Goal: Information Seeking & Learning: Learn about a topic

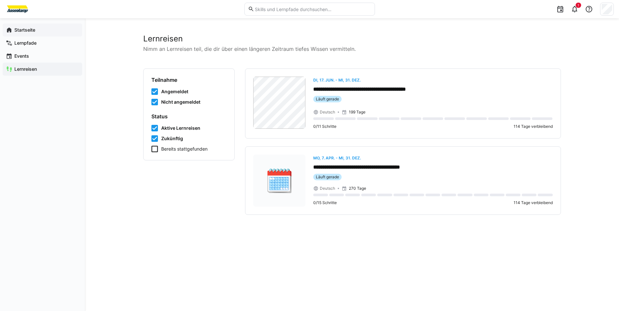
click at [0, 0] on app-navigation-label "Startseite" at bounding box center [0, 0] width 0 height 0
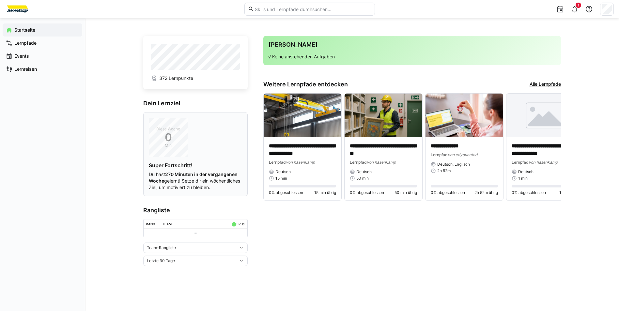
click at [197, 183] on p "Du hast 270 Minuten in der vergangenen Woche gelernt! Setze dir ein wöchentlich…" at bounding box center [195, 181] width 93 height 20
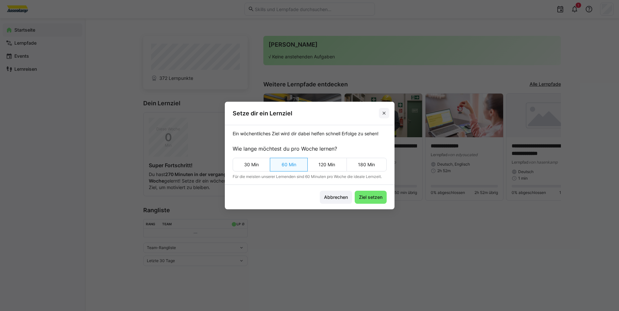
click at [385, 114] on eds-icon at bounding box center [383, 113] width 5 height 5
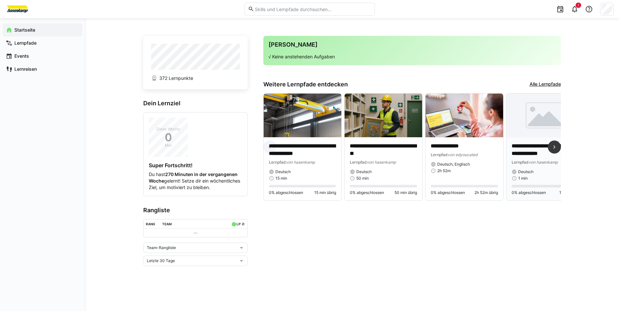
click at [529, 144] on p "**********" at bounding box center [544, 150] width 67 height 15
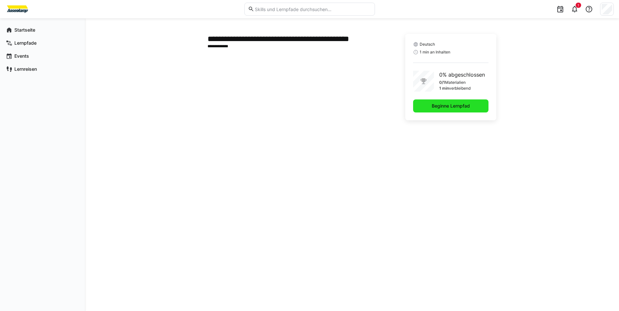
click at [444, 107] on span "Beginne Lernpfad" at bounding box center [450, 106] width 40 height 7
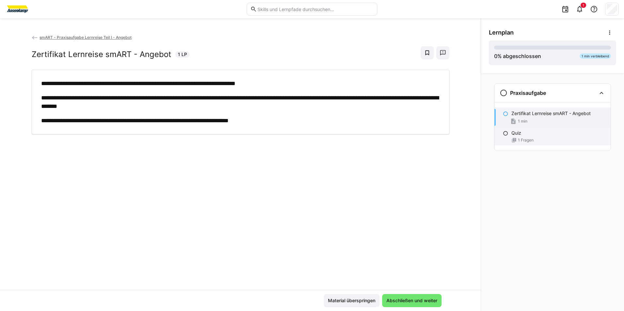
click at [521, 141] on span "1 Fragen" at bounding box center [526, 140] width 16 height 5
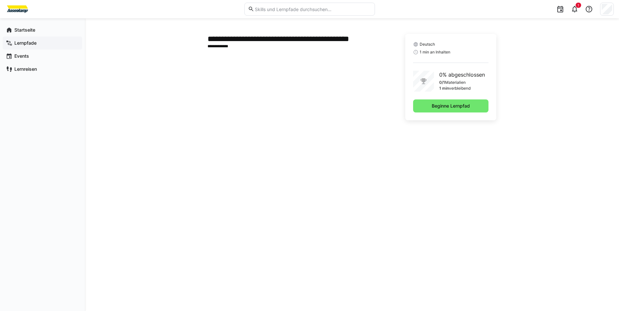
click at [0, 0] on app-navigation-label "Lernpfade" at bounding box center [0, 0] width 0 height 0
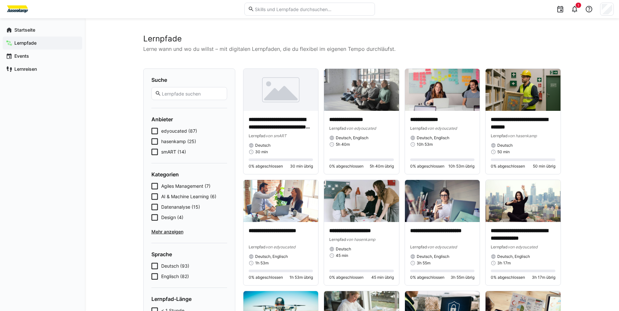
click at [154, 150] on icon at bounding box center [154, 152] width 7 height 7
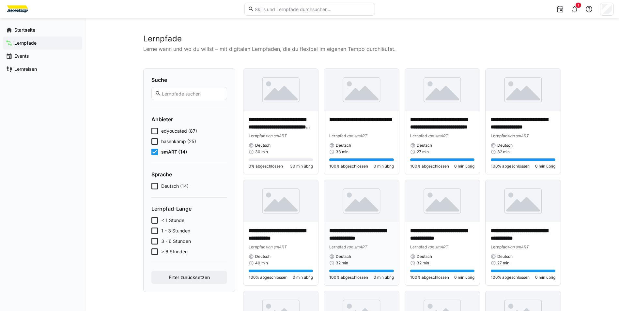
click at [342, 248] on span "Lernpfad" at bounding box center [337, 247] width 17 height 5
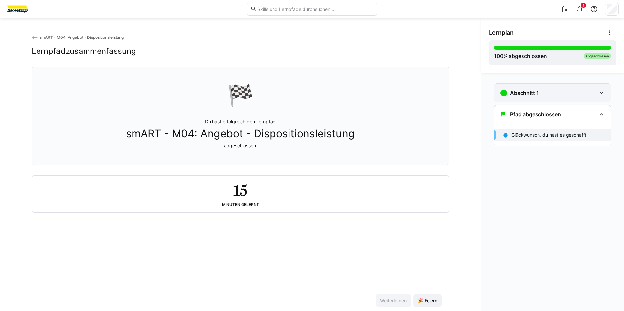
click at [535, 97] on div "Abschnitt 1" at bounding box center [518, 93] width 39 height 8
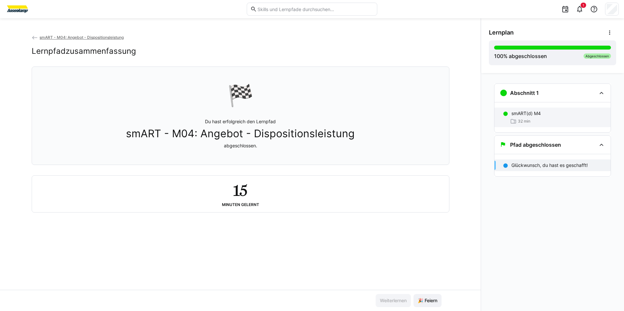
drag, startPoint x: 517, startPoint y: 124, endPoint x: 516, endPoint y: 119, distance: 5.0
click at [517, 124] on div "32 min" at bounding box center [520, 121] width 20 height 7
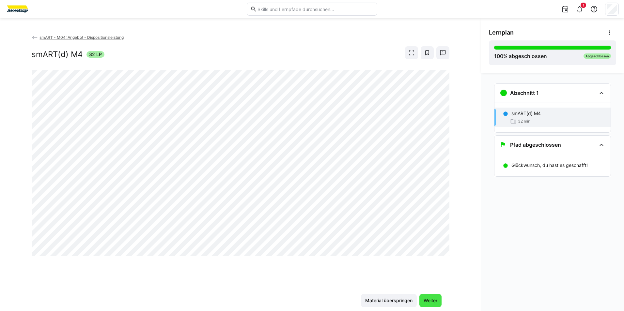
click at [427, 301] on span "Weiter" at bounding box center [430, 300] width 16 height 7
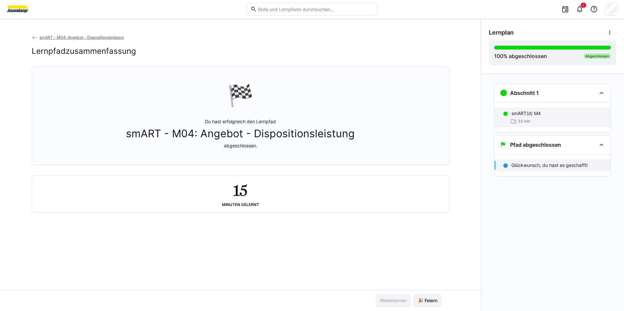
click at [507, 124] on div "smART(d) M4 32 min" at bounding box center [552, 118] width 116 height 20
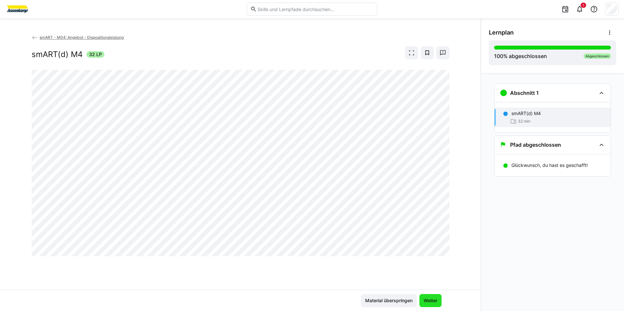
click at [431, 301] on span "Weiter" at bounding box center [430, 300] width 16 height 7
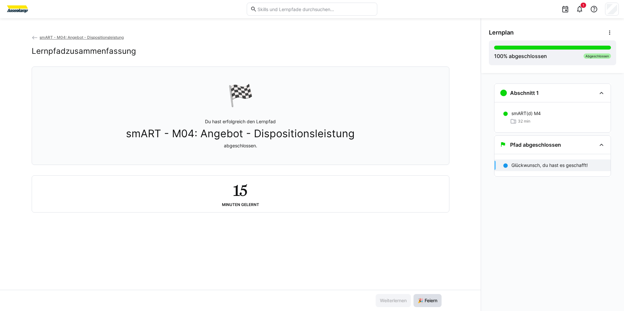
click at [431, 301] on span "🎉 Feiern" at bounding box center [427, 300] width 22 height 7
click at [77, 36] on span "smART - M04: Angebot - Dispositionsleistung" at bounding box center [81, 37] width 84 height 5
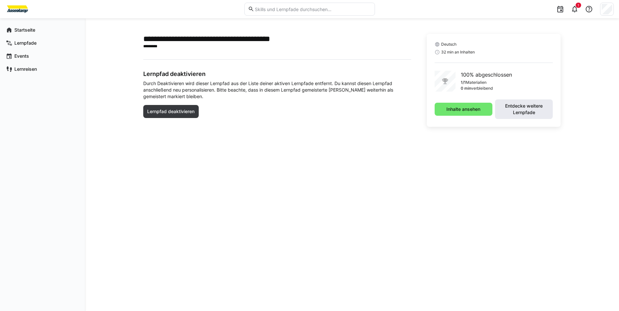
click at [525, 108] on span "Entdecke weitere Lernpfade" at bounding box center [523, 109] width 51 height 13
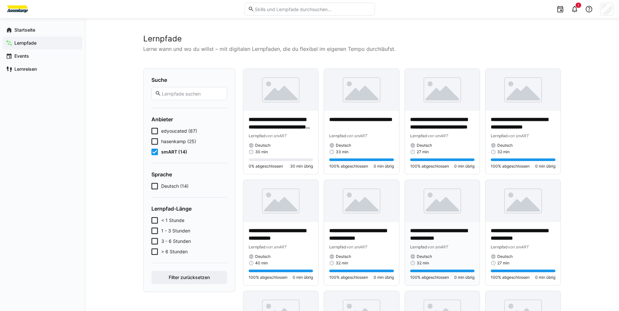
click at [441, 239] on p "**********" at bounding box center [442, 234] width 65 height 15
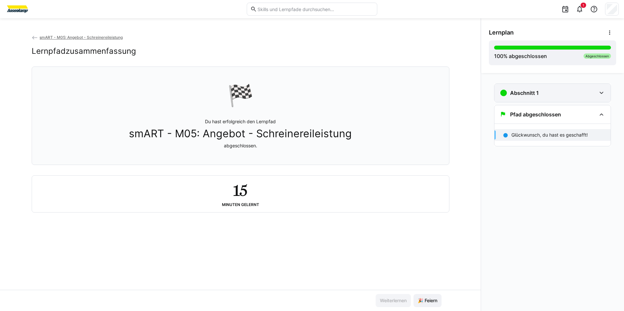
click at [531, 89] on div "Abschnitt 1" at bounding box center [518, 93] width 39 height 8
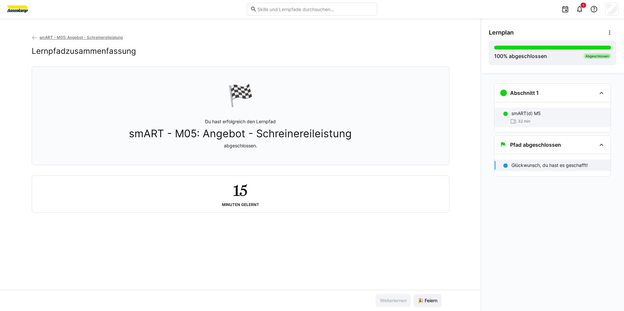
click at [523, 111] on p "smART(d) M5" at bounding box center [525, 113] width 29 height 7
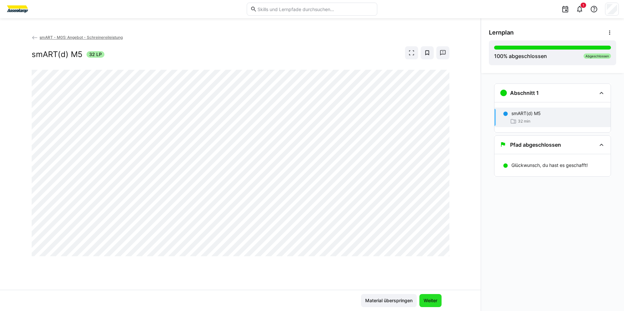
click at [433, 301] on span "Weiter" at bounding box center [430, 300] width 16 height 7
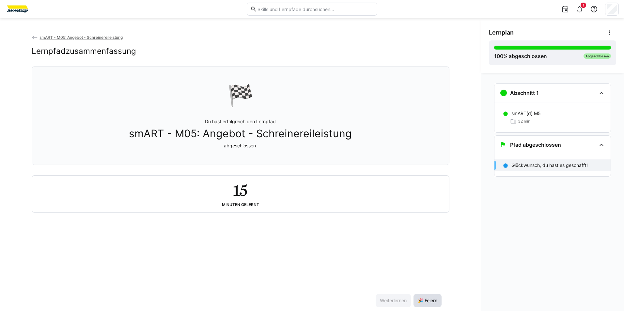
click at [433, 301] on span "🎉 Feiern" at bounding box center [427, 300] width 22 height 7
click at [68, 37] on span "smART - M05: Angebot - Schreinereileistung" at bounding box center [80, 37] width 83 height 5
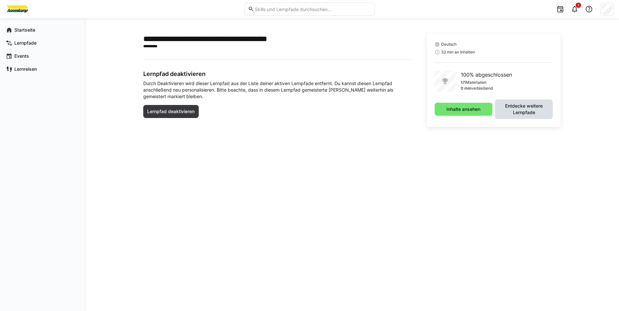
click at [515, 105] on span "Entdecke weitere Lernpfade" at bounding box center [523, 109] width 51 height 13
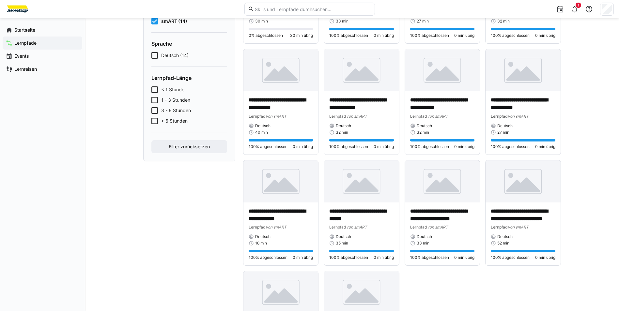
scroll to position [130, 0]
click at [519, 126] on div "Deutsch" at bounding box center [522, 126] width 65 height 5
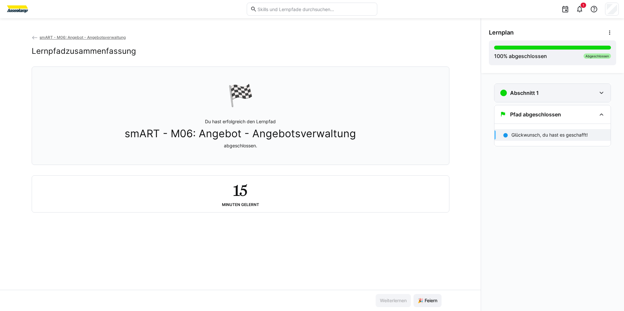
click at [520, 90] on h3 "Abschnitt 1" at bounding box center [524, 93] width 29 height 7
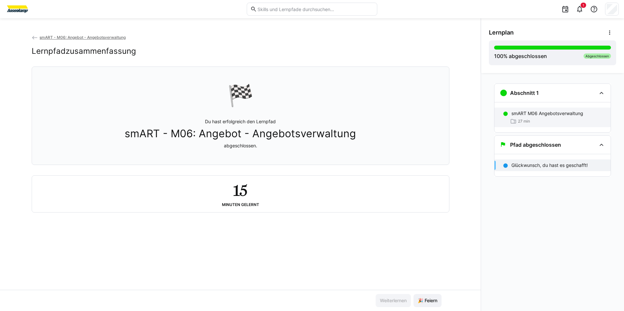
click at [517, 113] on p "smART M06 Angebotsverwaltung" at bounding box center [547, 113] width 72 height 7
